Goal: Find contact information: Find contact information

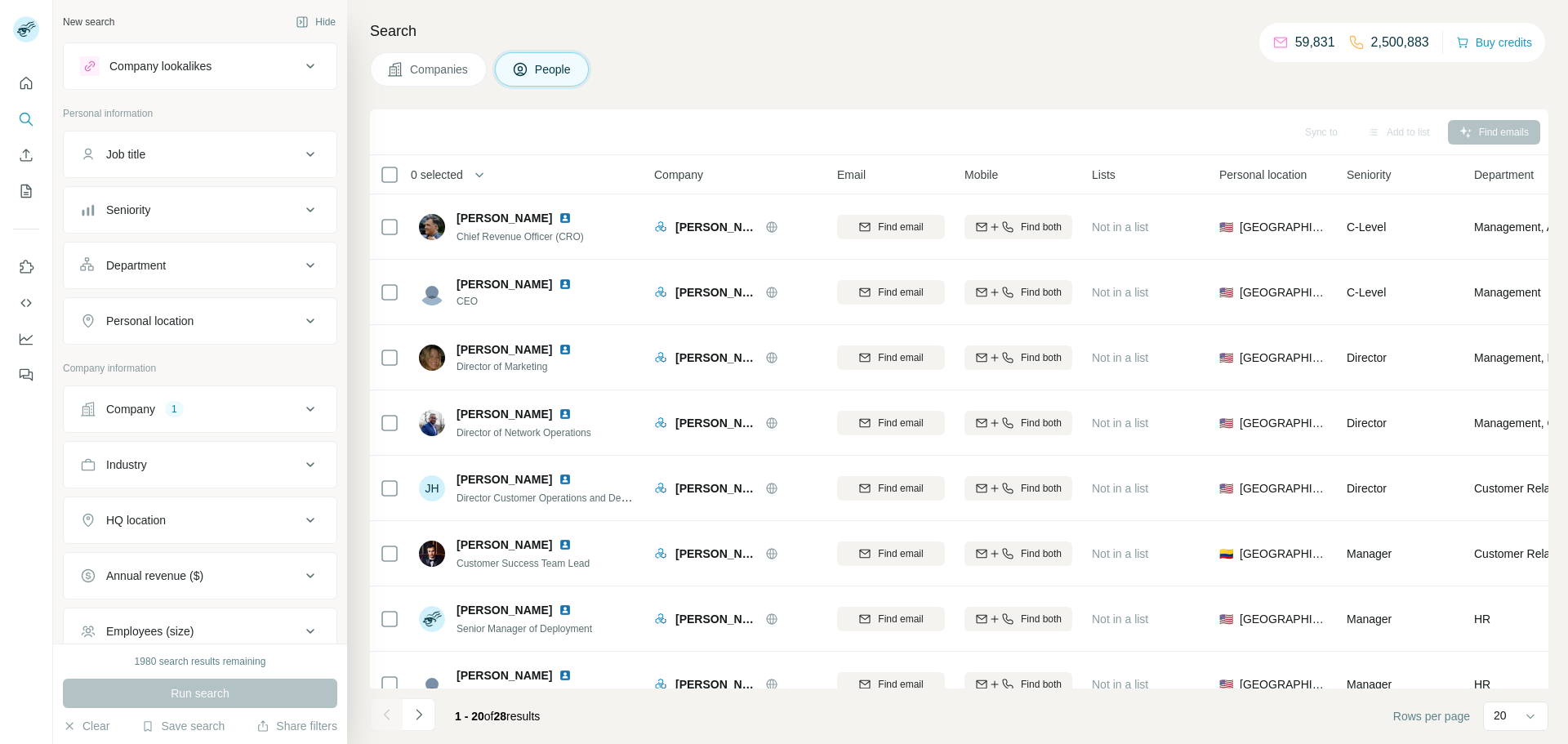
click at [245, 414] on div "Company 1" at bounding box center [190, 409] width 221 height 16
click at [169, 512] on icon "button" at bounding box center [175, 517] width 13 height 13
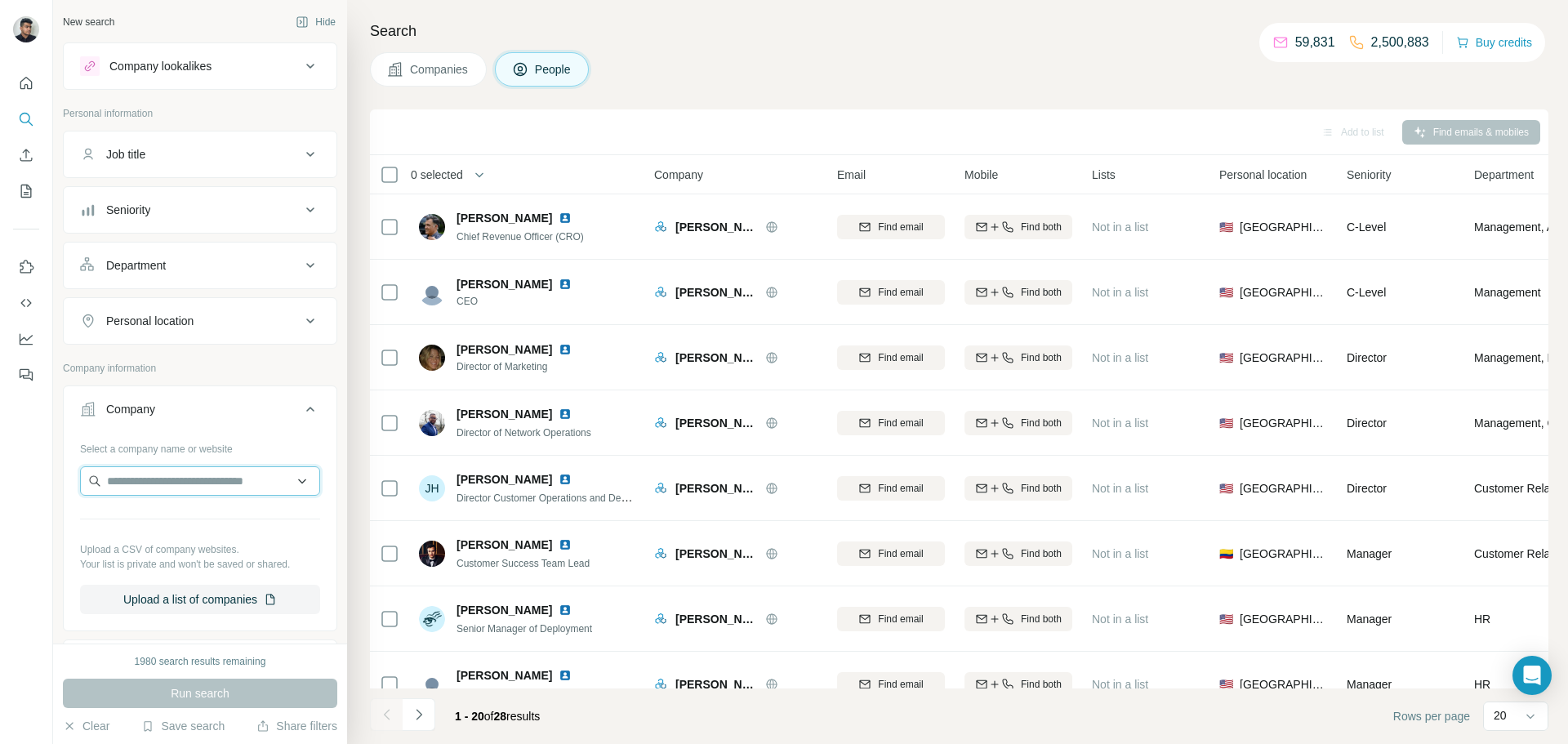
click at [163, 486] on input "text" at bounding box center [200, 481] width 240 height 29
type input "********"
click at [171, 515] on div "Piano [DOMAIN_NAME]" at bounding box center [200, 525] width 232 height 45
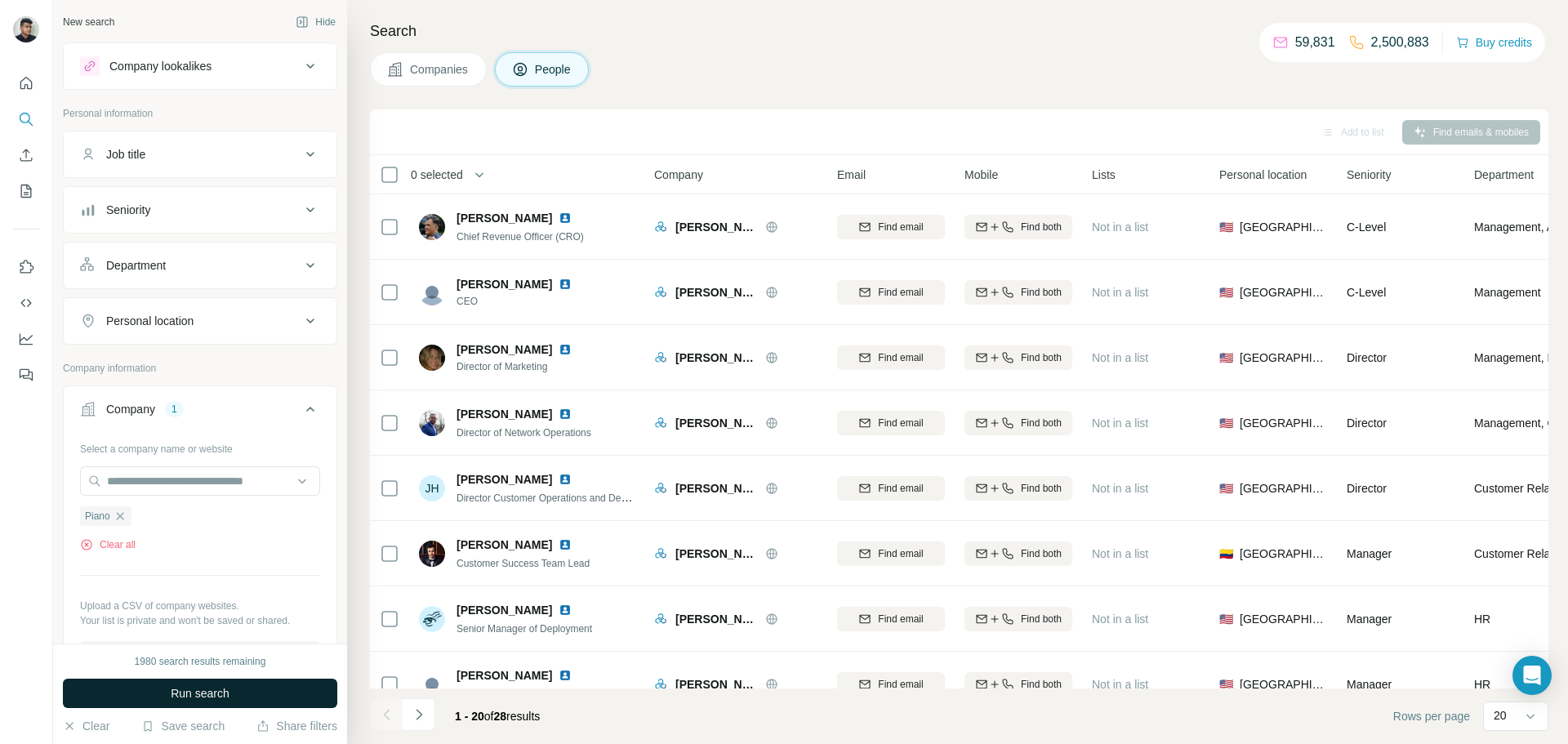
click at [209, 699] on span "Run search" at bounding box center [200, 694] width 59 height 16
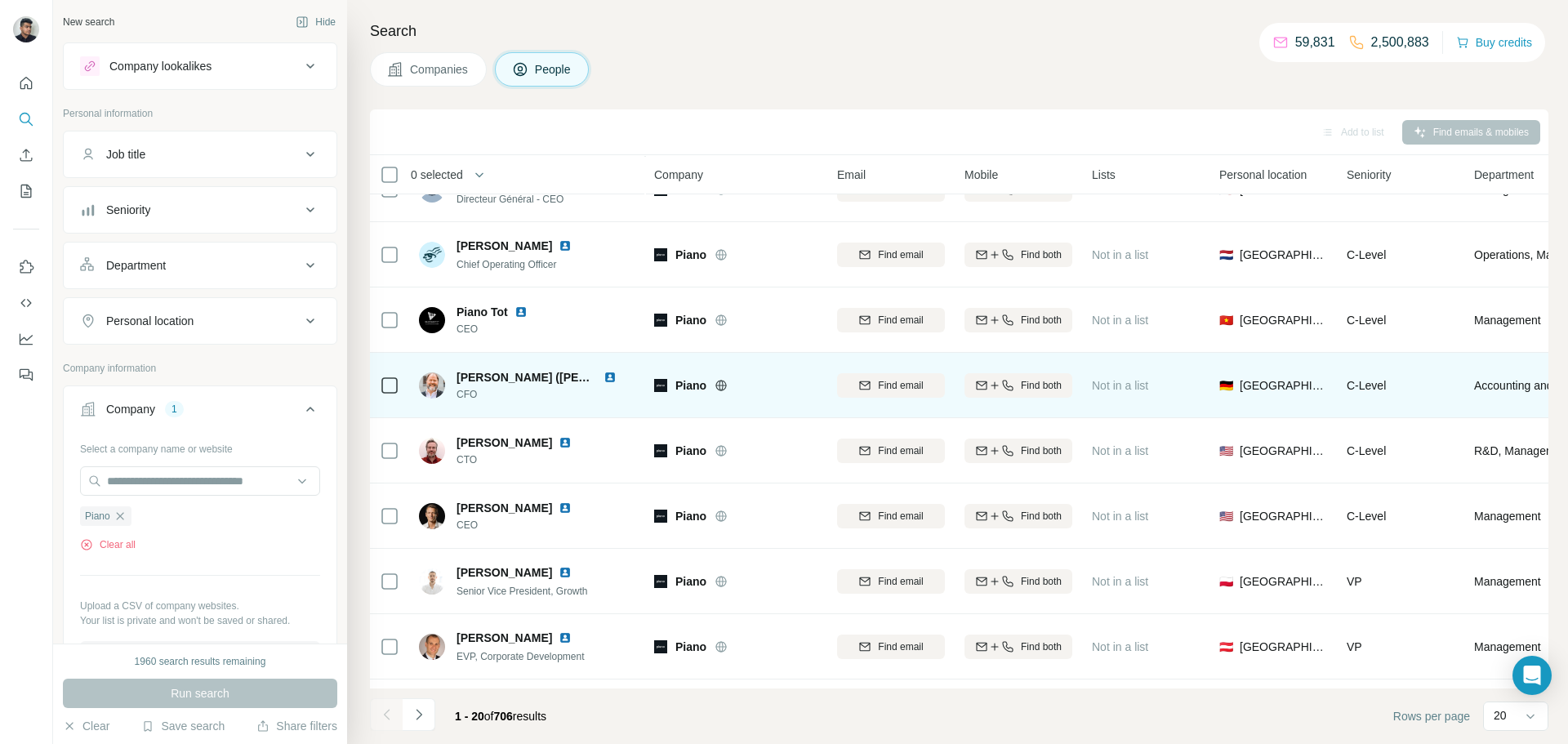
scroll to position [454, 0]
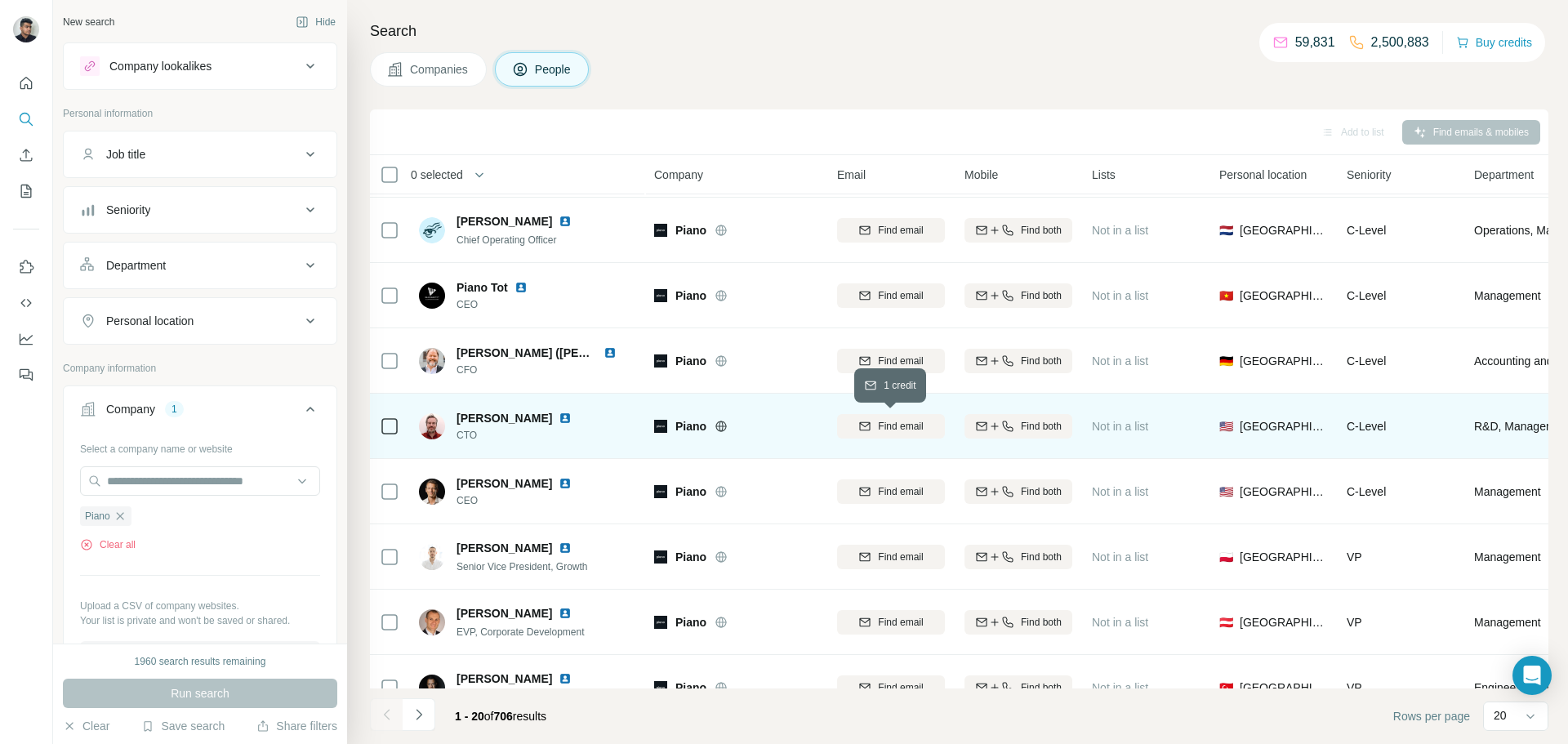
click at [887, 431] on span "Find email" at bounding box center [900, 427] width 45 height 15
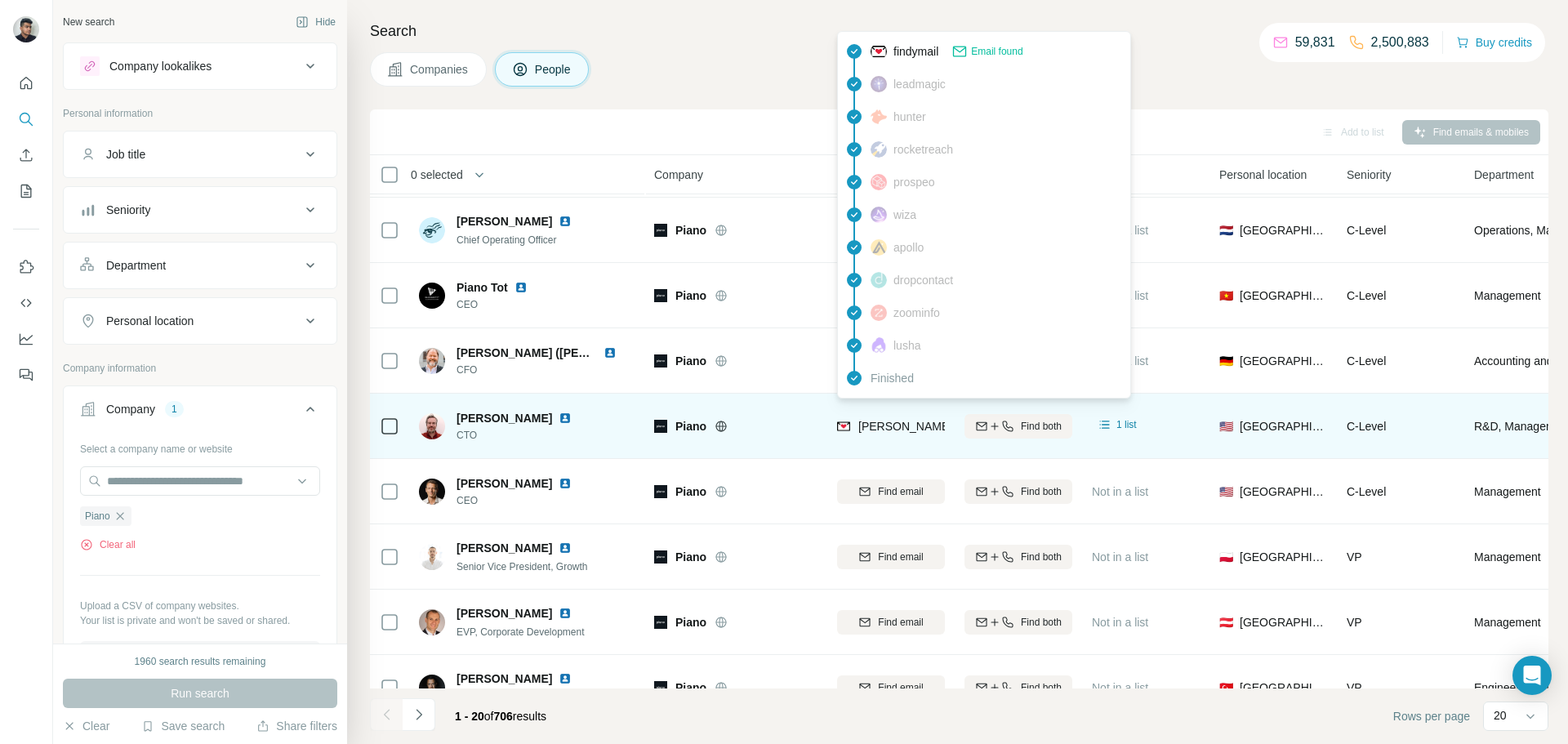
click at [909, 422] on span "[PERSON_NAME][EMAIL_ADDRESS][DOMAIN_NAME]" at bounding box center [1002, 427] width 287 height 13
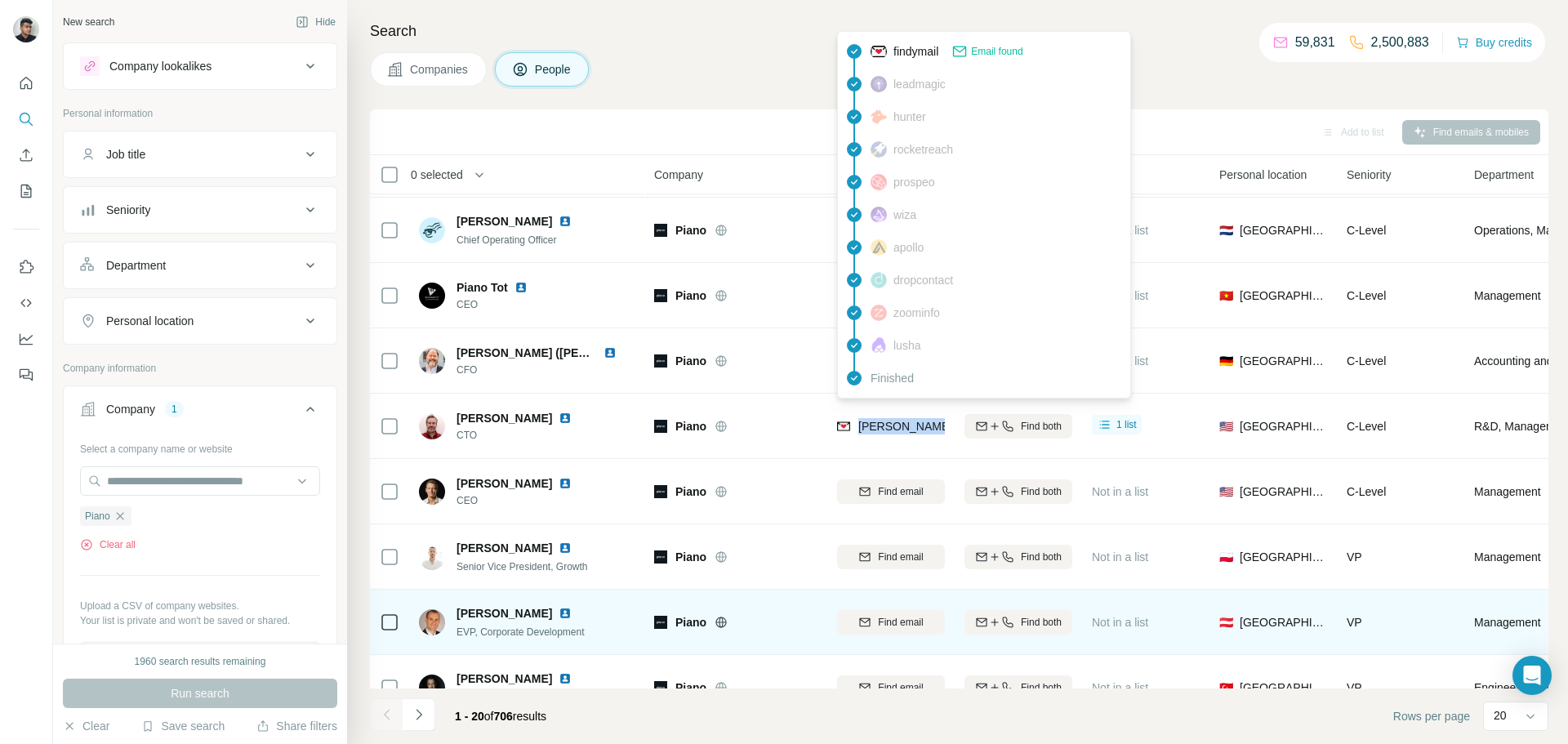
copy tr "[PERSON_NAME][EMAIL_ADDRESS][DOMAIN_NAME]"
